Goal: Task Accomplishment & Management: Manage account settings

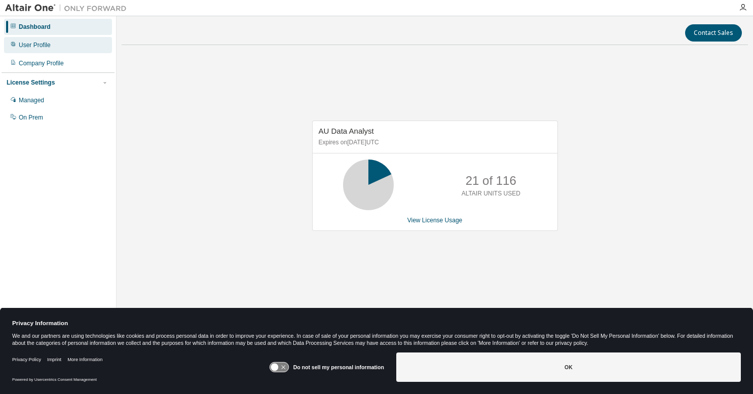
click at [69, 47] on div "User Profile" at bounding box center [58, 45] width 108 height 16
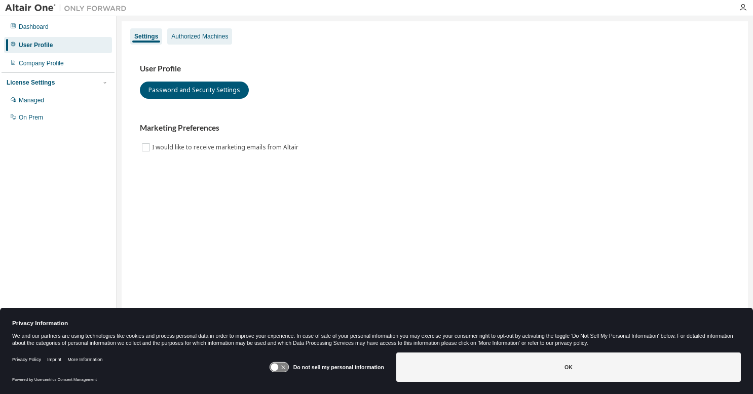
click at [208, 35] on div "Authorized Machines" at bounding box center [199, 36] width 57 height 8
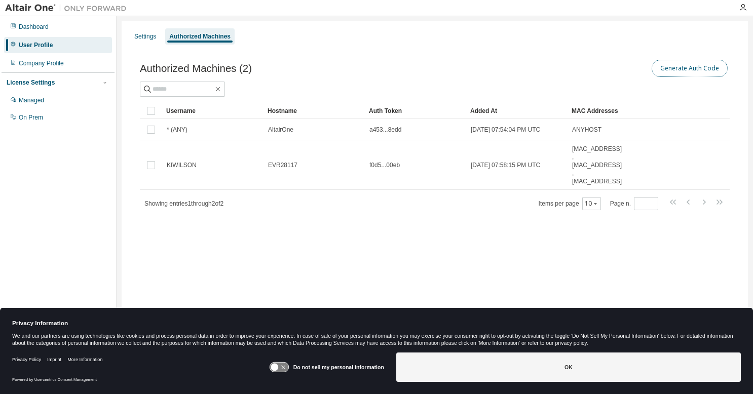
click at [685, 67] on button "Generate Auth Code" at bounding box center [689, 68] width 76 height 17
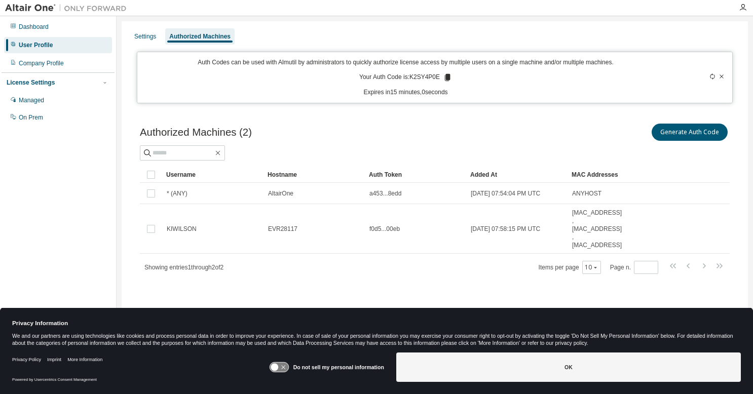
click at [447, 75] on icon at bounding box center [448, 77] width 6 height 7
